Goal: Task Accomplishment & Management: Manage account settings

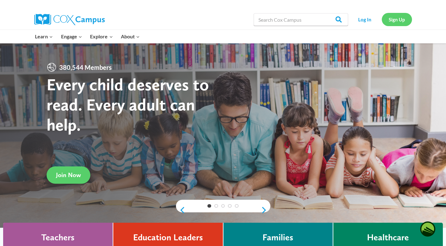
click at [398, 22] on link "Sign Up" at bounding box center [397, 19] width 30 height 13
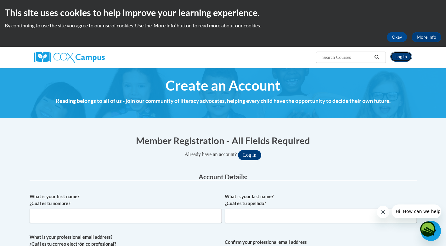
click at [400, 54] on link "Log In" at bounding box center [401, 57] width 22 height 10
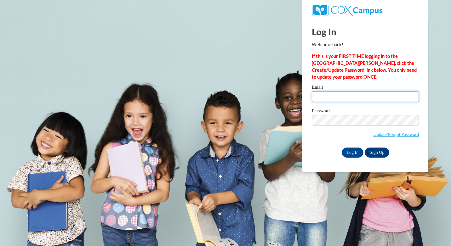
click at [339, 97] on input "Email" at bounding box center [364, 96] width 107 height 11
type input "[EMAIL_ADDRESS][DOMAIN_NAME]"
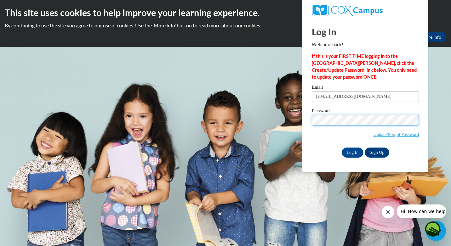
click at [341, 148] on input "Log In" at bounding box center [352, 153] width 22 height 10
